Goal: Submit feedback/report problem

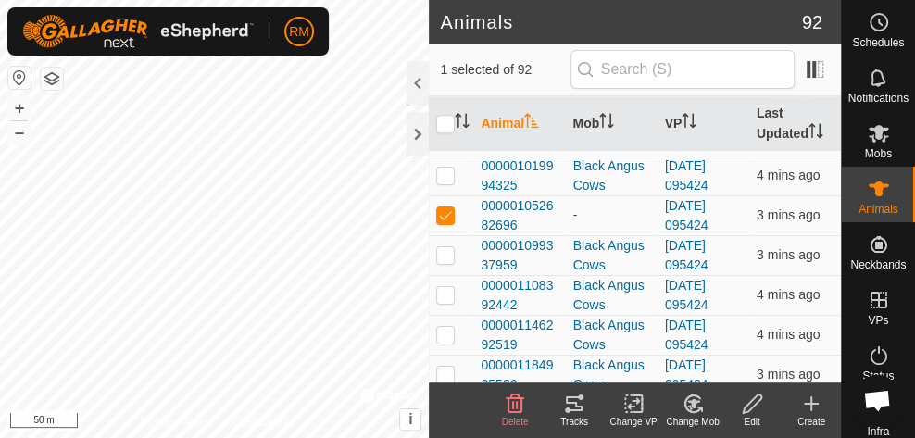
scroll to position [870, 0]
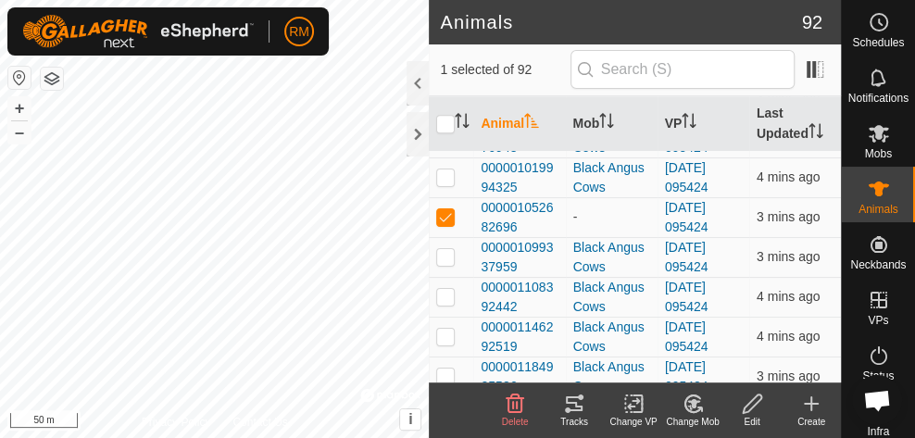
click at [689, 408] on icon at bounding box center [689, 408] width 5 height 6
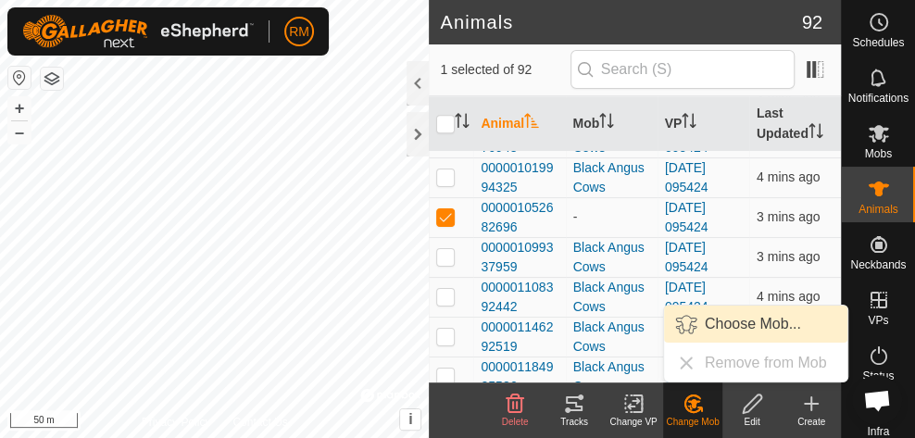
click at [709, 316] on link "Choose Mob..." at bounding box center [755, 324] width 183 height 37
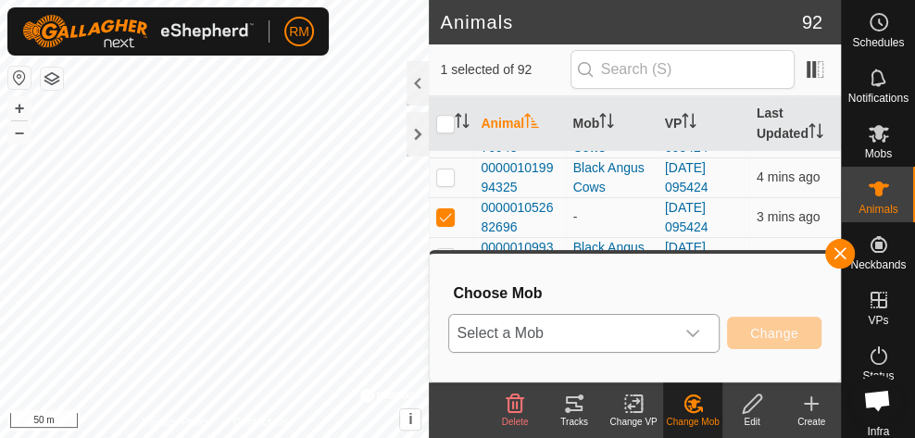
click at [711, 328] on div "dropdown trigger" at bounding box center [692, 333] width 37 height 37
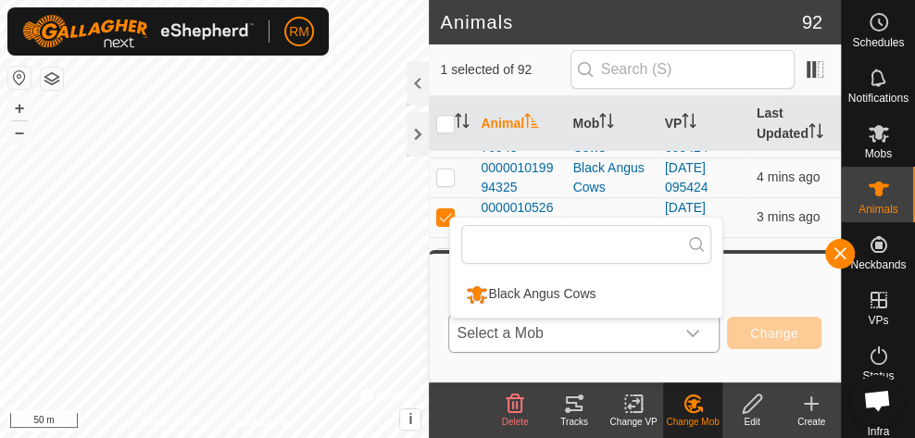
click at [592, 289] on li "Black Angus Cows" at bounding box center [586, 294] width 272 height 46
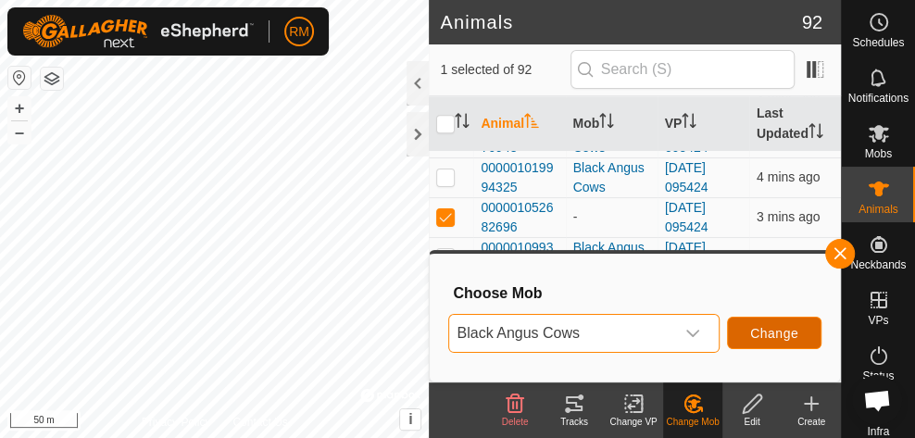
click at [766, 326] on span "Change" at bounding box center [774, 333] width 48 height 15
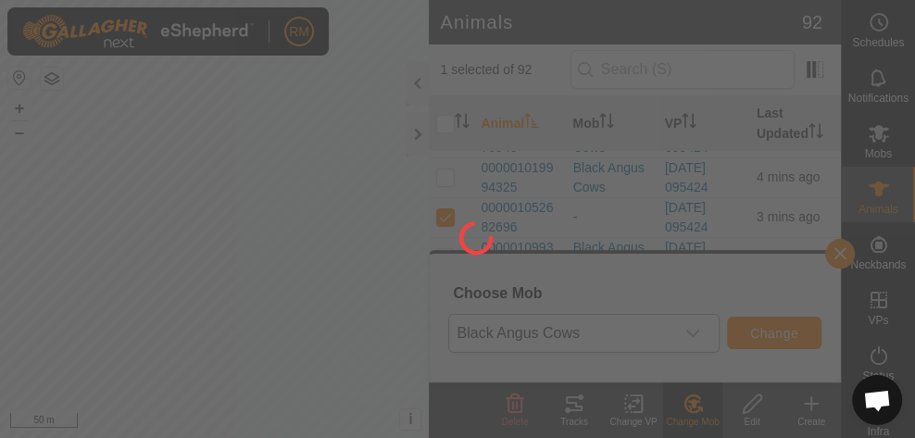
checkbox input "false"
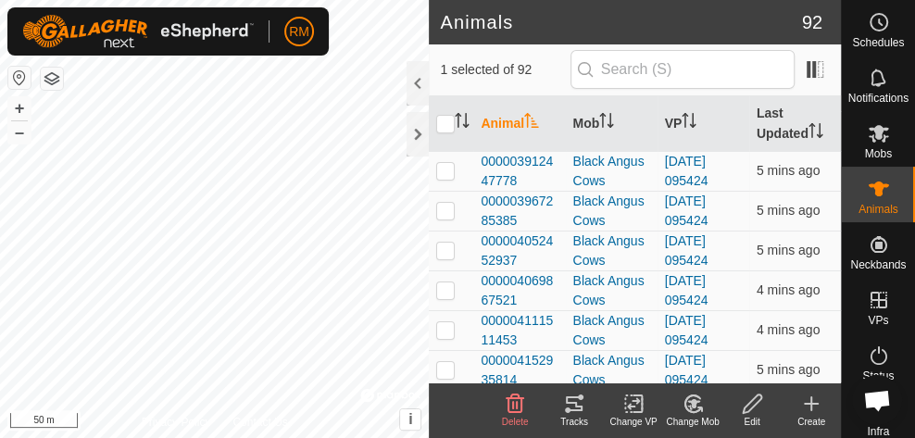
scroll to position [3451, 0]
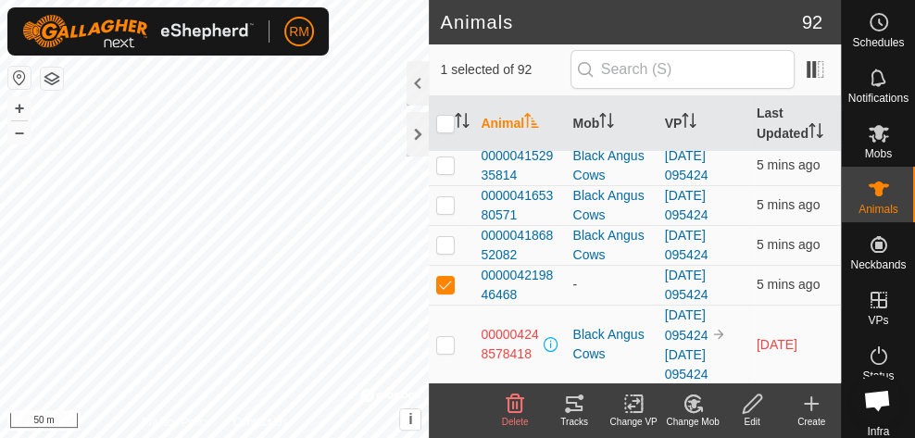
click at [696, 401] on icon at bounding box center [693, 402] width 13 height 9
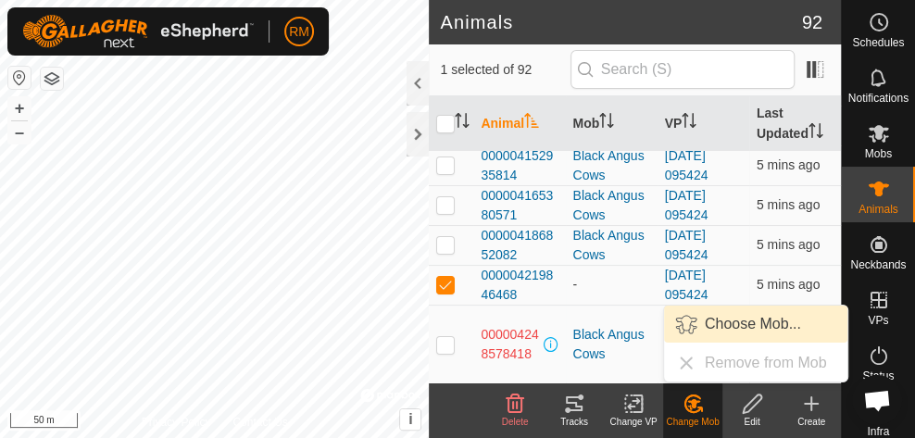
click at [710, 328] on link "Choose Mob..." at bounding box center [755, 324] width 183 height 37
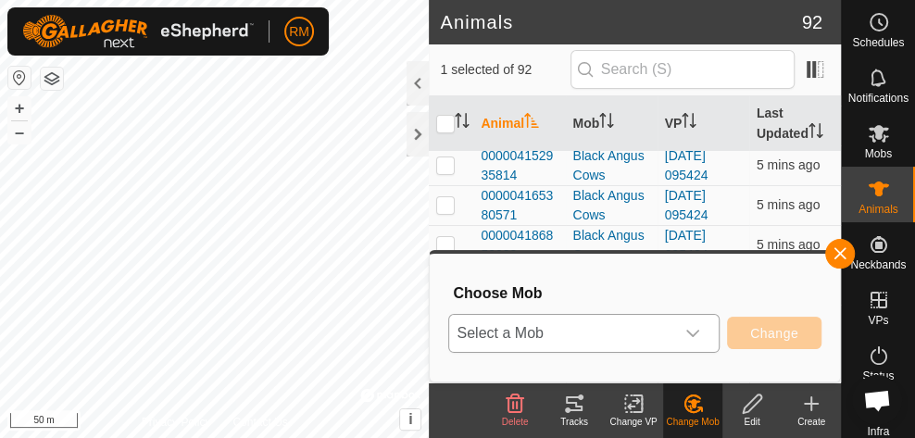
click at [692, 332] on icon "dropdown trigger" at bounding box center [692, 333] width 13 height 7
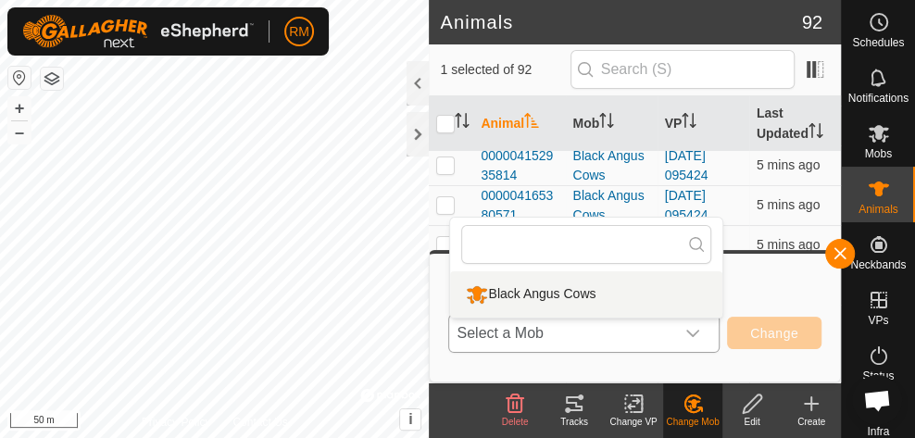
click at [580, 294] on li "Black Angus Cows" at bounding box center [586, 294] width 272 height 46
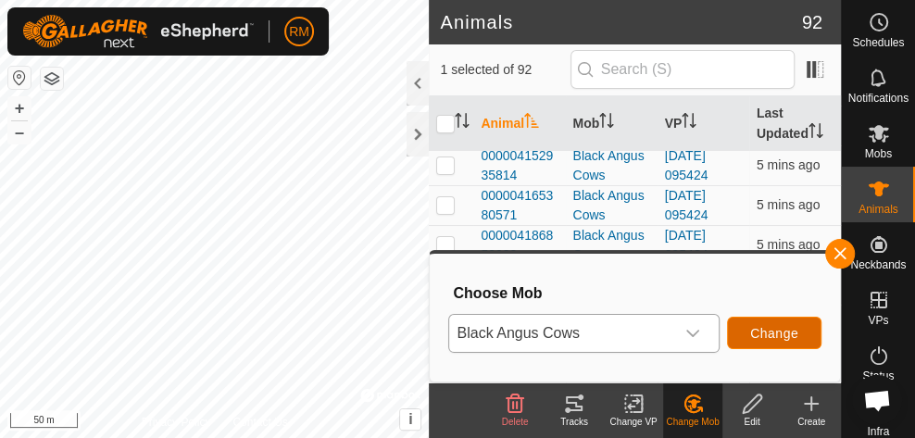
click at [755, 332] on span "Change" at bounding box center [774, 333] width 48 height 15
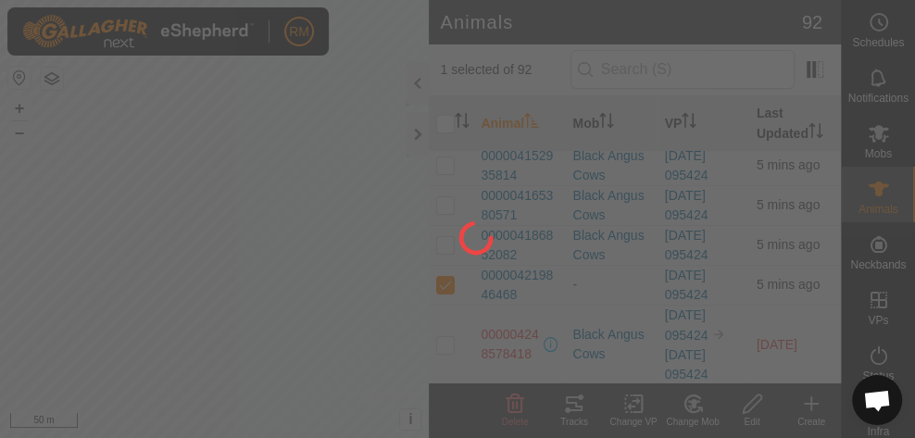
checkbox input "false"
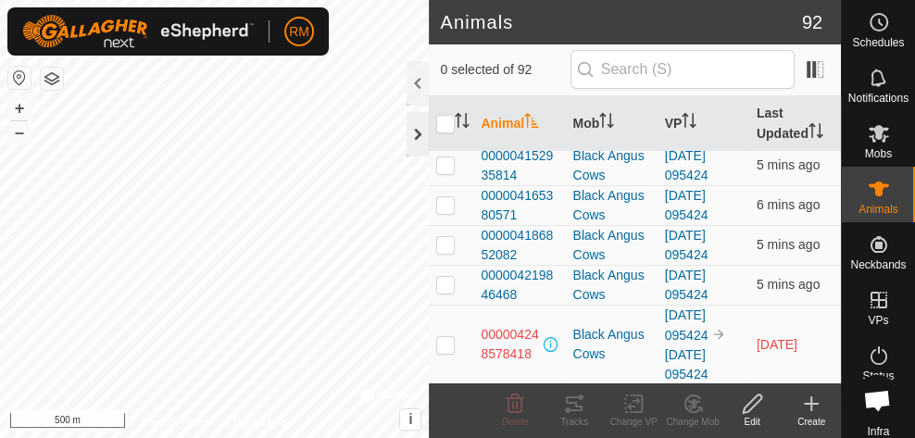
click at [410, 143] on div at bounding box center [418, 134] width 22 height 44
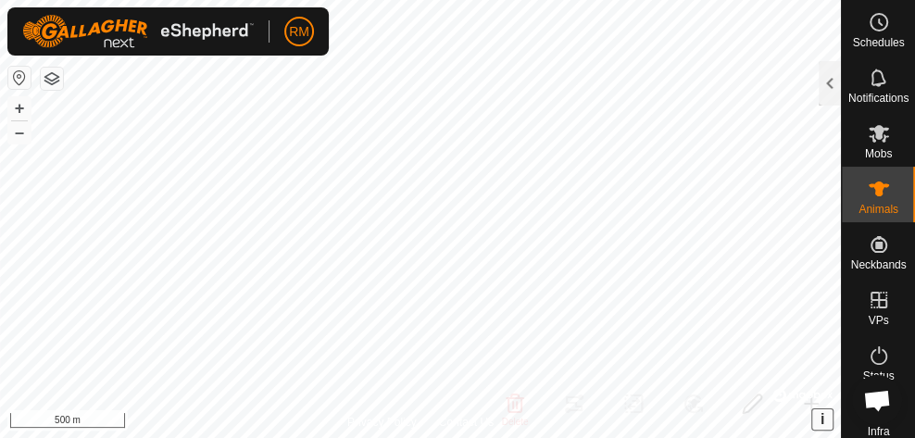
click at [822, 420] on span "i" at bounding box center [823, 419] width 4 height 16
click at [767, 420] on link "Improve this map" at bounding box center [763, 419] width 85 height 13
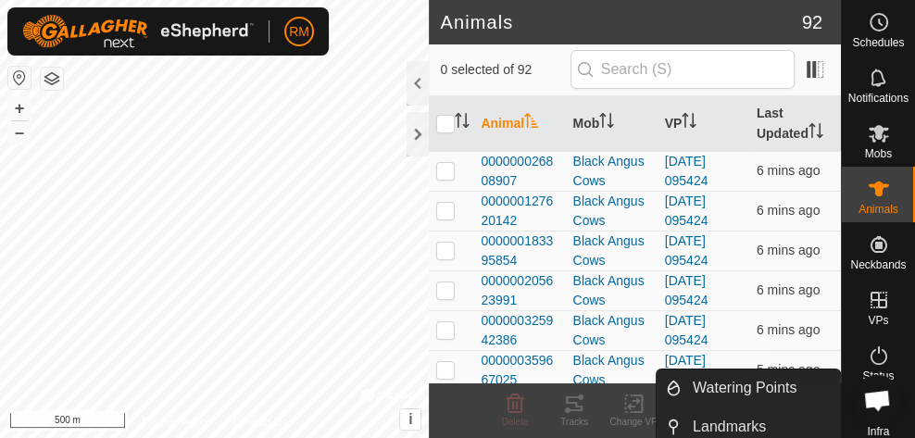
scroll to position [45, 0]
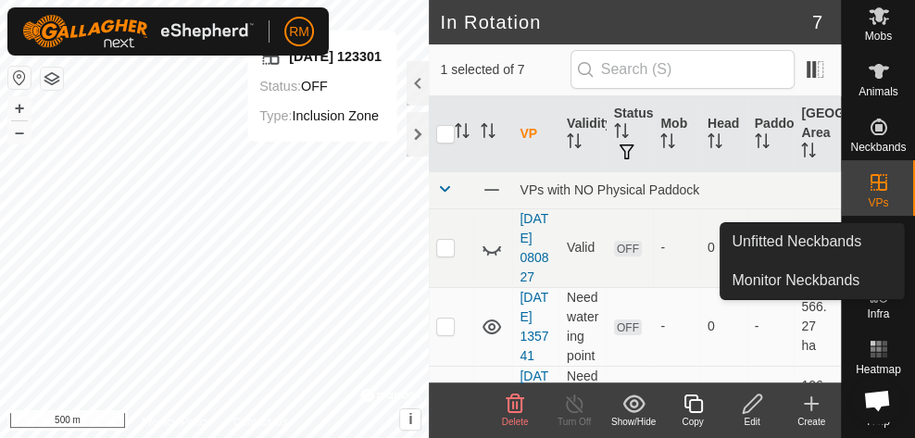
click at [872, 130] on icon at bounding box center [879, 127] width 17 height 17
click at [871, 132] on icon at bounding box center [879, 127] width 17 height 17
click at [872, 130] on icon at bounding box center [879, 127] width 17 height 17
